Goal: Task Accomplishment & Management: Manage account settings

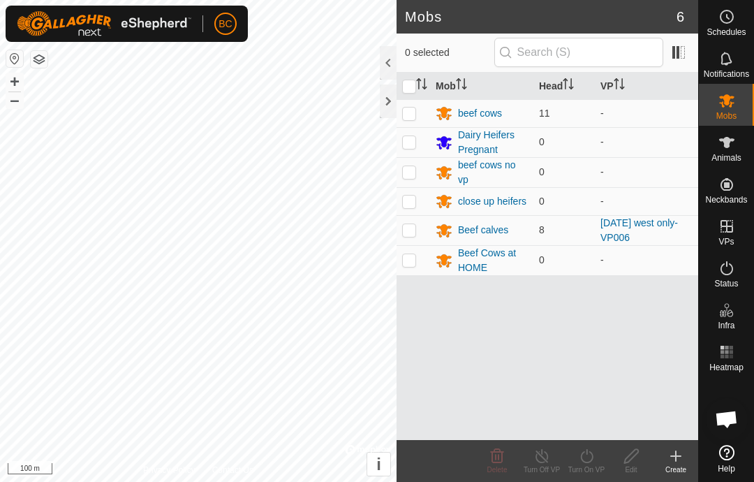
click at [412, 232] on p-checkbox at bounding box center [409, 229] width 14 height 11
checkbox input "true"
click at [486, 228] on div "Beef calves" at bounding box center [483, 230] width 50 height 15
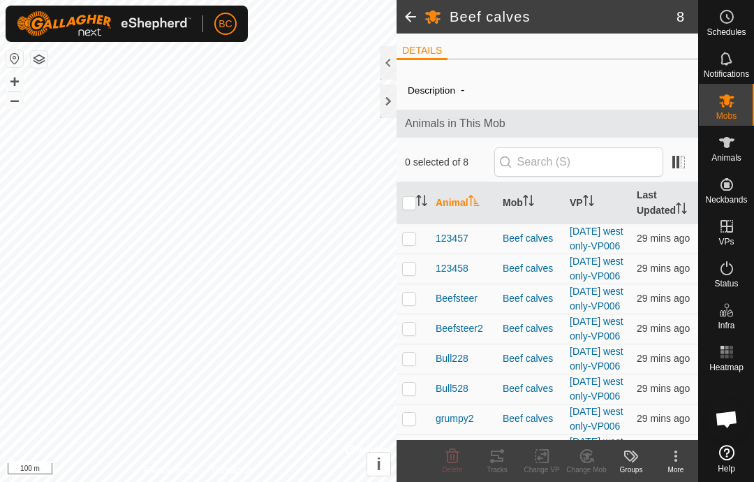
click at [409, 244] on p-checkbox at bounding box center [409, 237] width 14 height 11
checkbox input "true"
click at [408, 198] on input "checkbox" at bounding box center [409, 203] width 14 height 14
checkbox input "true"
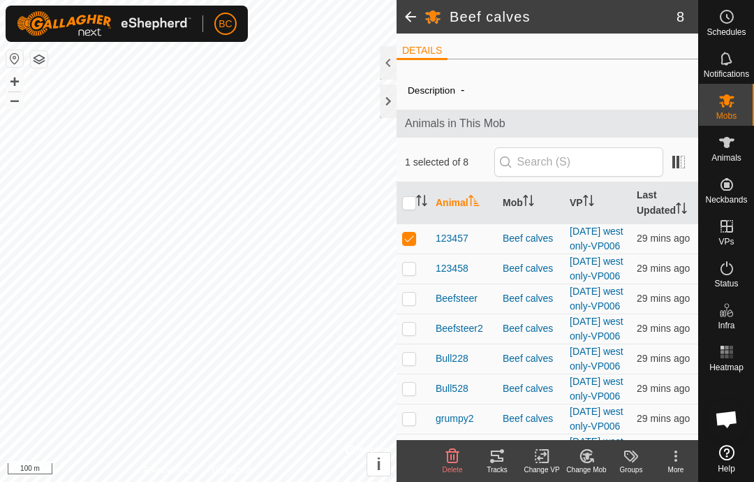
checkbox input "true"
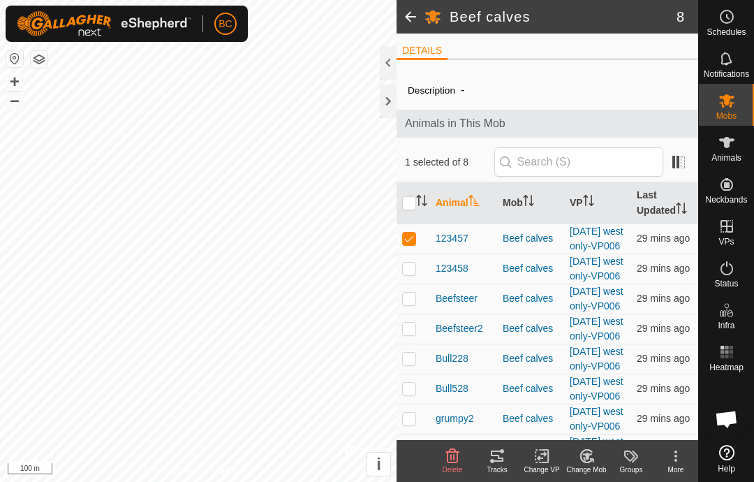
checkbox input "true"
click at [498, 450] on icon at bounding box center [497, 455] width 17 height 17
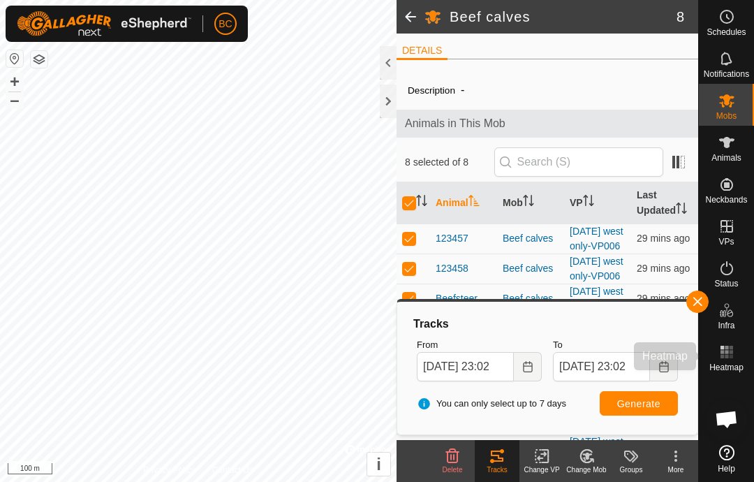
click at [730, 351] on rect at bounding box center [730, 351] width 3 height 3
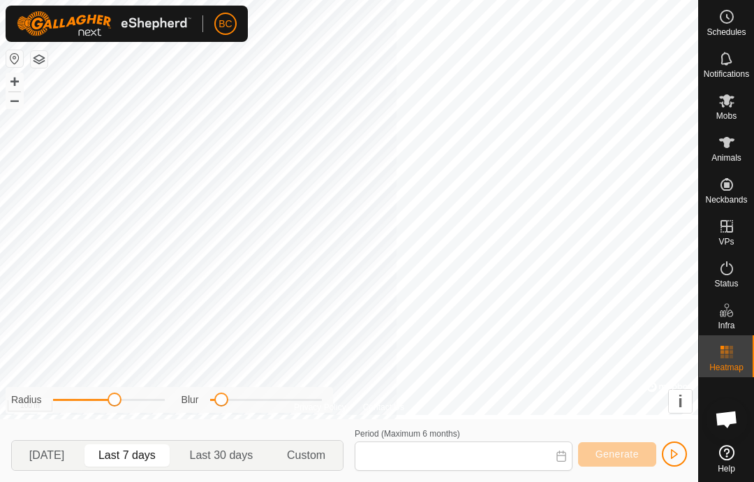
type input "[DATE] - [DATE]"
